Goal: Task Accomplishment & Management: Use online tool/utility

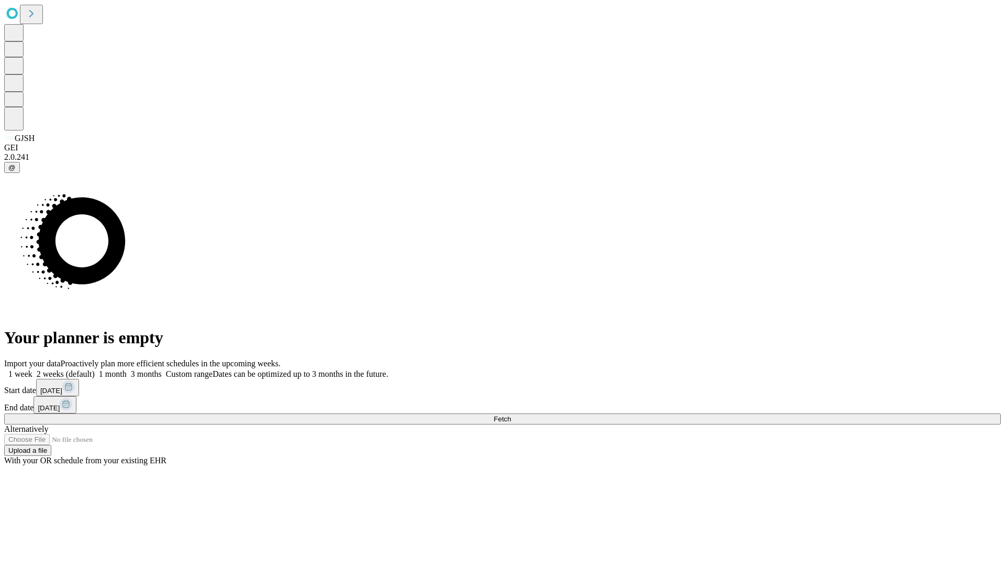
click at [511, 415] on span "Fetch" at bounding box center [502, 419] width 17 height 8
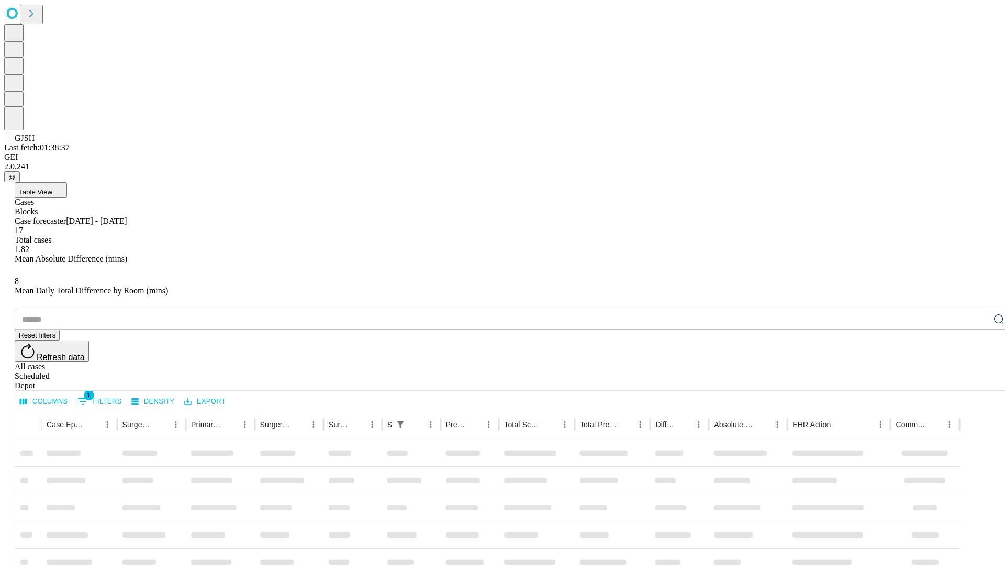
click at [978, 381] on div "Depot" at bounding box center [513, 385] width 997 height 9
